Goal: Check status: Check status

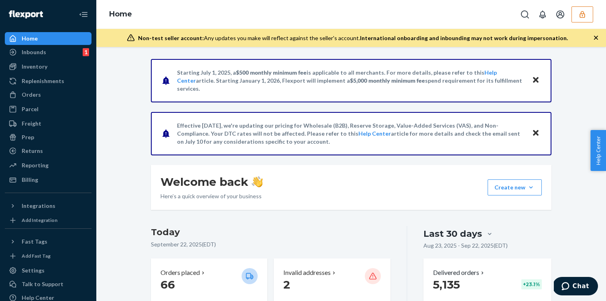
click at [584, 10] on icon "button" at bounding box center [582, 14] width 8 height 8
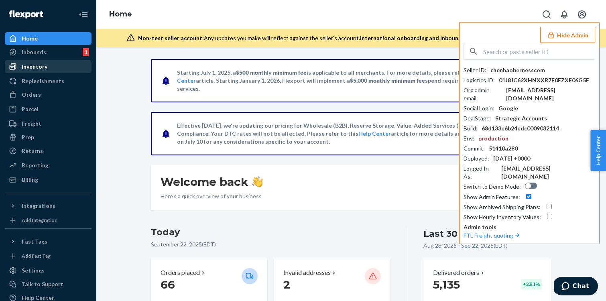
click at [21, 71] on div "Inventory" at bounding box center [48, 66] width 85 height 11
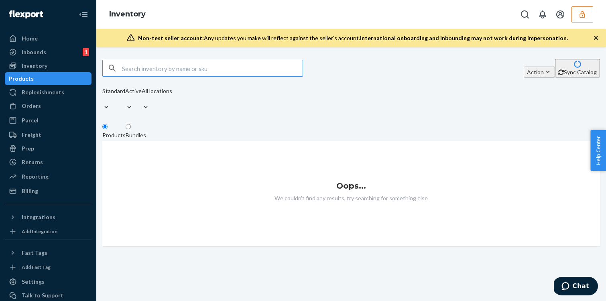
paste input "D9J3EBJLYKH"
type input "D9J3EBJLYKH"
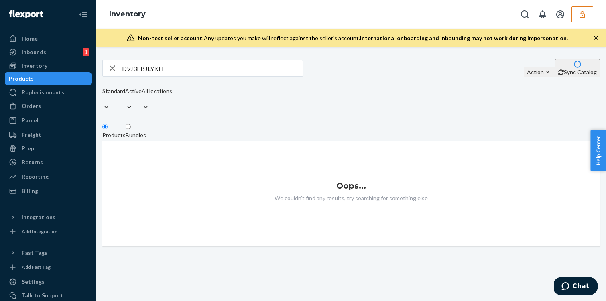
click at [581, 15] on icon "button" at bounding box center [582, 14] width 8 height 8
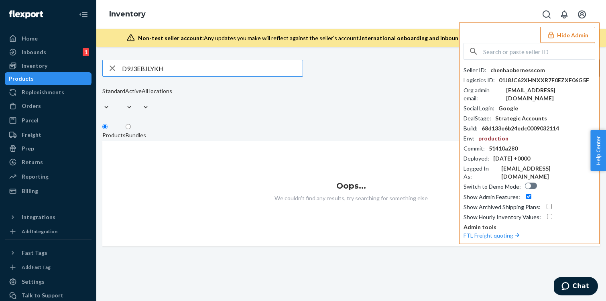
click at [247, 75] on input "D9J3EBJLYKH" at bounding box center [212, 68] width 180 height 16
click at [115, 69] on icon "button" at bounding box center [112, 68] width 6 height 6
click at [161, 67] on input "text" at bounding box center [212, 68] width 180 height 16
paste input "D9J3EBJLYKH"
type input "D9J3EBJLYKH"
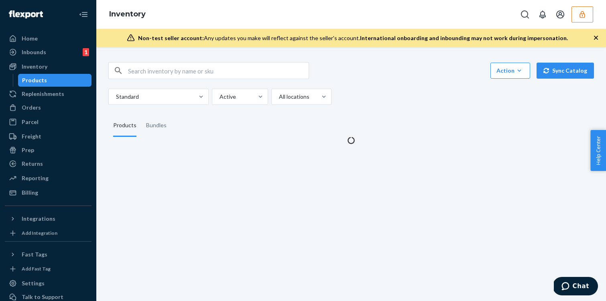
click at [576, 11] on button "button" at bounding box center [582, 14] width 22 height 16
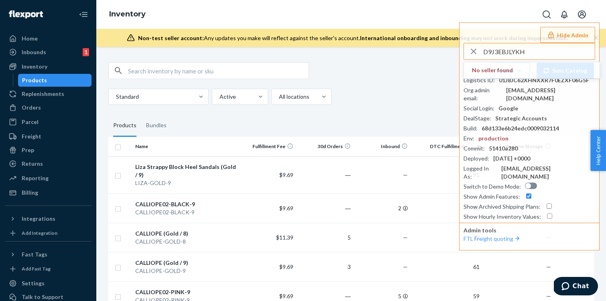
type input "D9J3EBJLYKH"
click at [136, 71] on input "text" at bounding box center [218, 71] width 180 height 16
paste input "D9J3EBJLYKH"
type input "D9J3EBJLYKH"
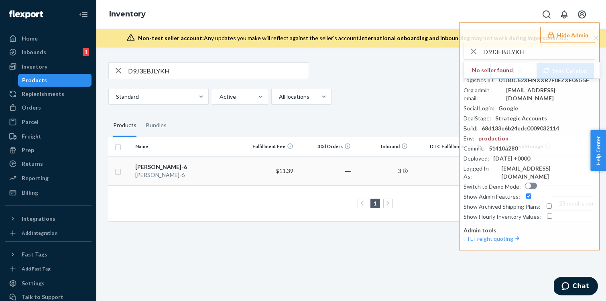
click at [170, 173] on div "[PERSON_NAME]-6" at bounding box center [185, 175] width 101 height 8
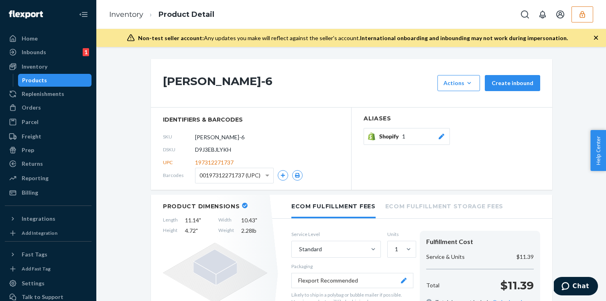
click at [243, 84] on h1 "[PERSON_NAME]-6" at bounding box center [298, 83] width 270 height 16
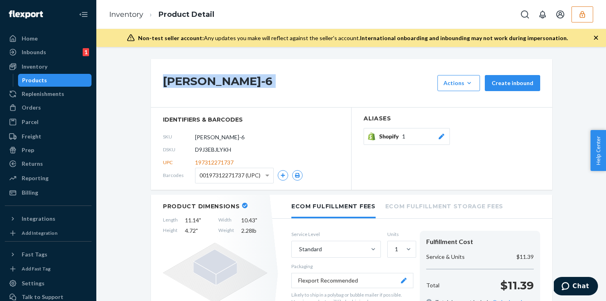
click at [243, 84] on h1 "[PERSON_NAME]-6" at bounding box center [298, 83] width 270 height 16
copy div "[PERSON_NAME]-6"
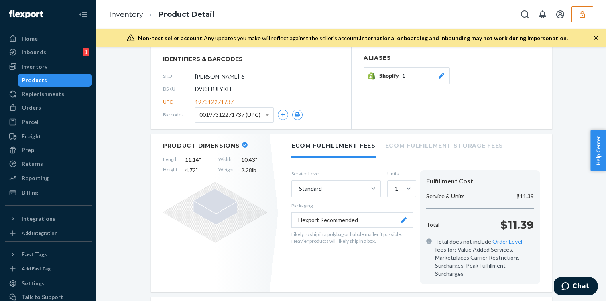
scroll to position [61, 0]
